Goal: Information Seeking & Learning: Learn about a topic

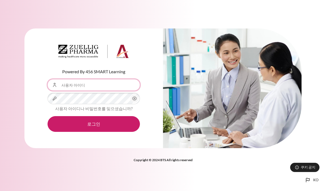
click at [102, 85] on input "사용자 아이디" at bounding box center [94, 84] width 92 height 11
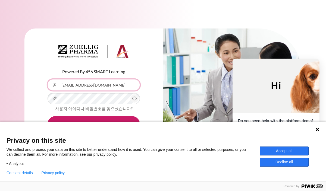
type input "[EMAIL_ADDRESS][DOMAIN_NAME]"
click at [48, 116] on button "로그인" at bounding box center [94, 124] width 92 height 16
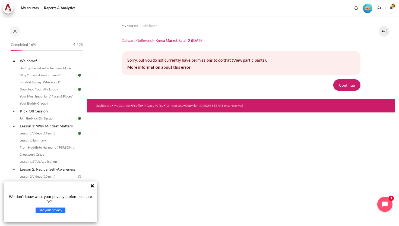
click at [93, 186] on icon at bounding box center [92, 186] width 4 height 4
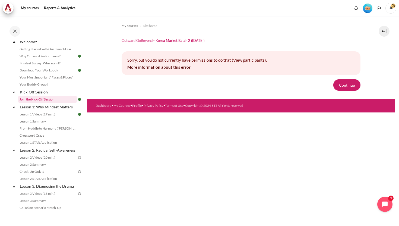
scroll to position [42, 0]
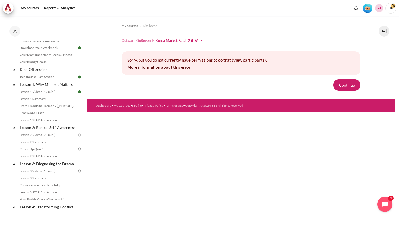
click at [326, 9] on button "Languages" at bounding box center [380, 8] width 8 height 8
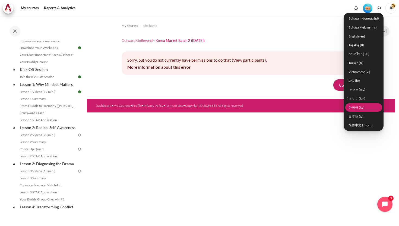
click at [326, 106] on link "한국어 ‎(ko)‎" at bounding box center [364, 107] width 37 height 8
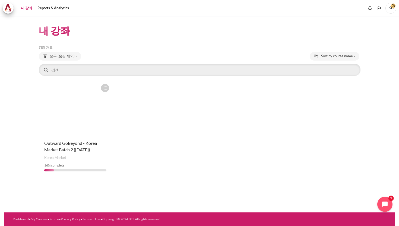
click at [81, 126] on figure "내용" at bounding box center [75, 108] width 73 height 54
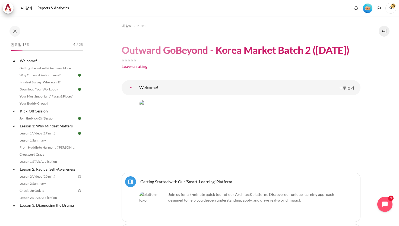
drag, startPoint x: 123, startPoint y: 48, endPoint x: 205, endPoint y: 60, distance: 82.9
click at [205, 57] on h1 "Outward GoBeyond - Korea Market Batch 2 ([DATE])" at bounding box center [236, 50] width 228 height 13
copy h1 "Outward GoBeyond - Korea Market Batch 2 ([DATE])"
click at [189, 70] on div "Leave a rating" at bounding box center [241, 66] width 239 height 7
